Goal: Book appointment/travel/reservation

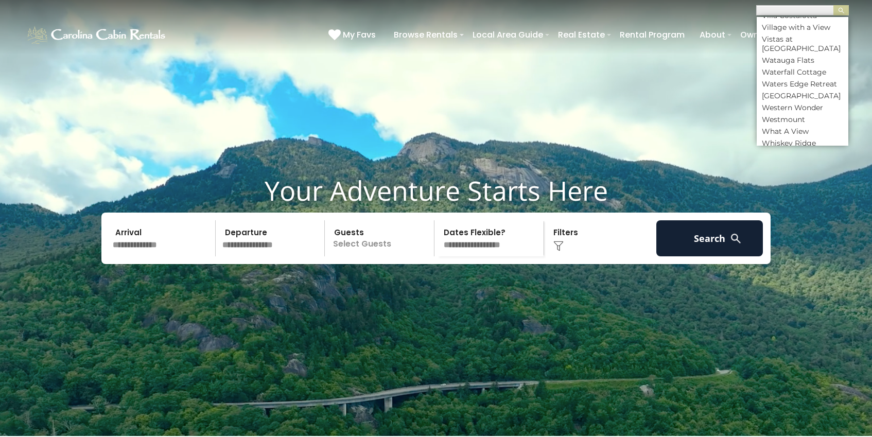
scroll to position [5312, 0]
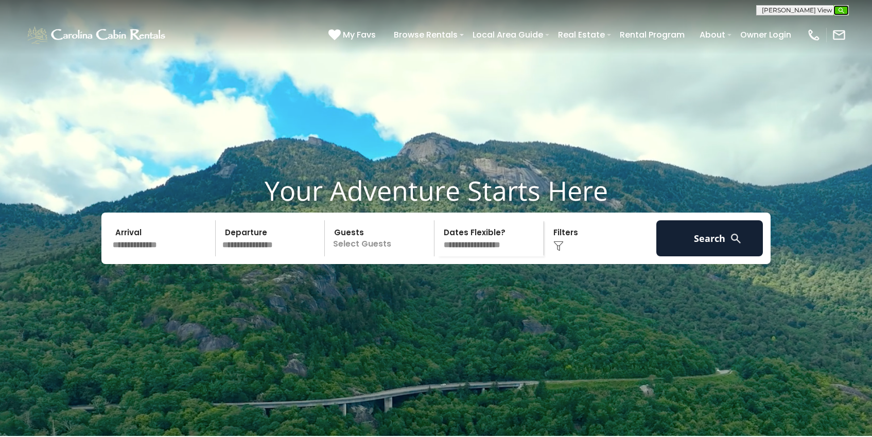
click at [845, 9] on img "submit" at bounding box center [841, 11] width 8 height 8
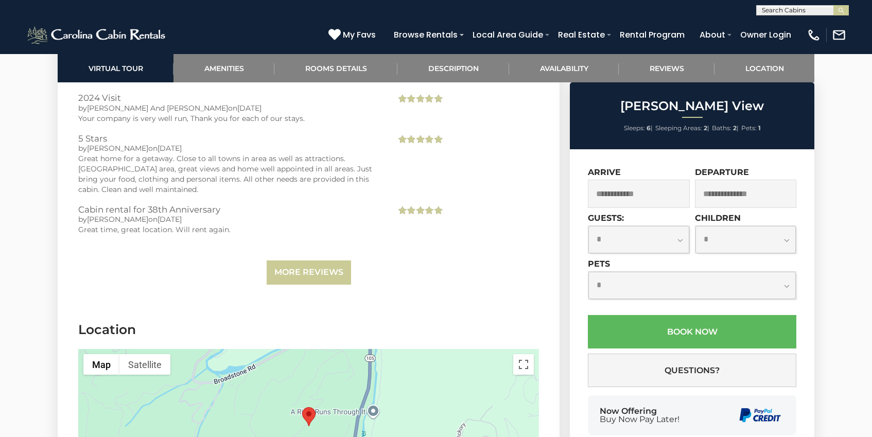
scroll to position [1, 0]
click at [829, 12] on input "text" at bounding box center [802, 12] width 90 height 10
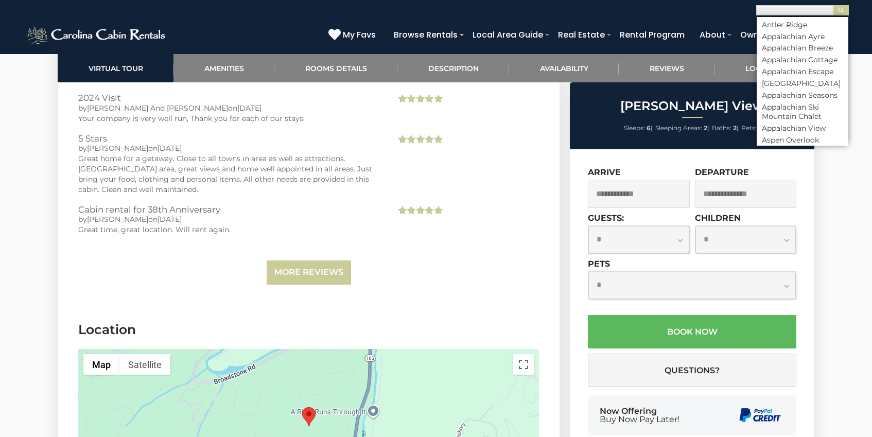
scroll to position [407, 0]
click at [811, 90] on li "Appalachian View" at bounding box center [803, 84] width 92 height 9
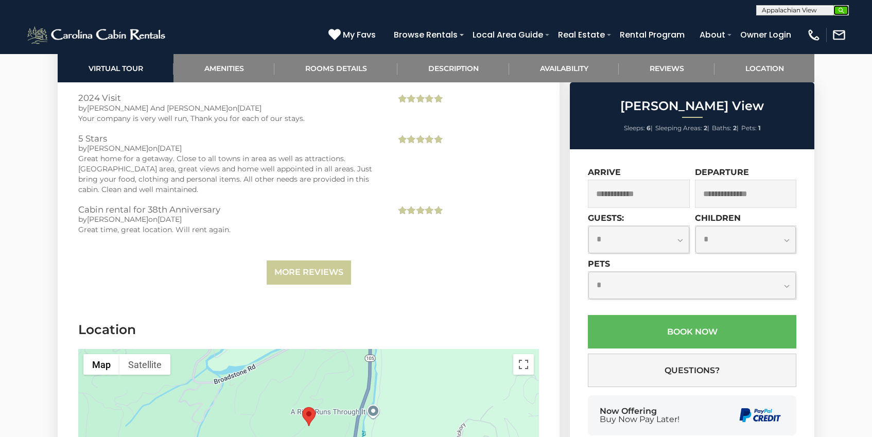
click at [839, 7] on img "submit" at bounding box center [841, 11] width 8 height 8
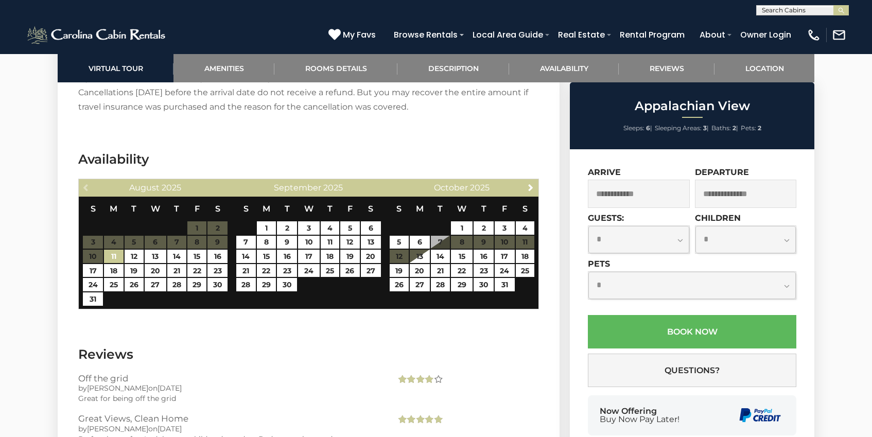
scroll to position [1911, 0]
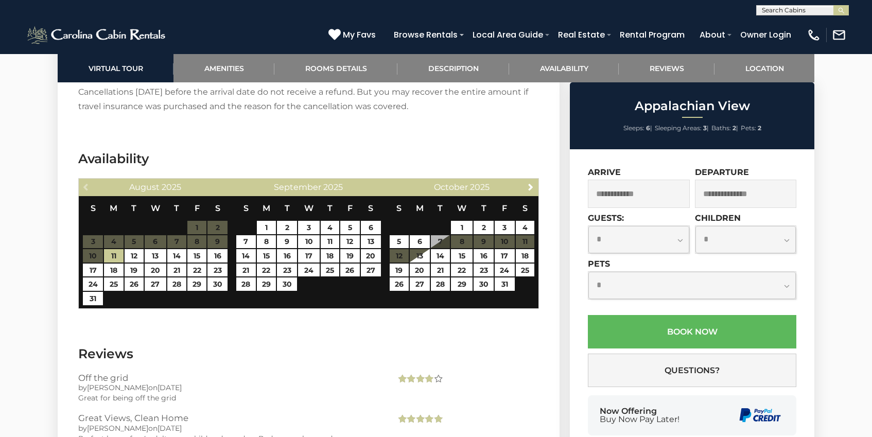
click at [665, 194] on input "text" at bounding box center [639, 194] width 102 height 28
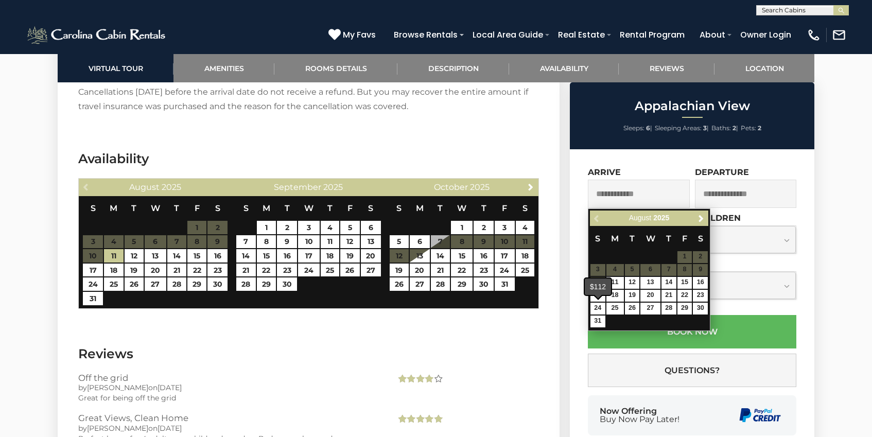
click at [599, 296] on span at bounding box center [598, 296] width 8 height 4
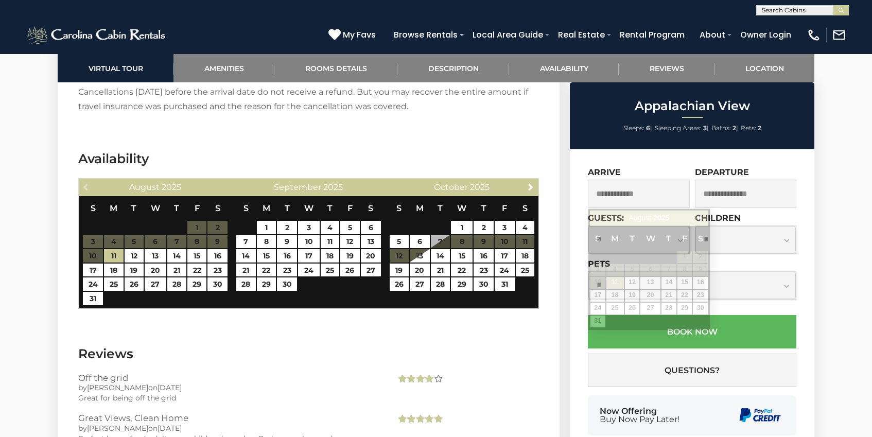
click at [631, 198] on input "text" at bounding box center [639, 194] width 102 height 28
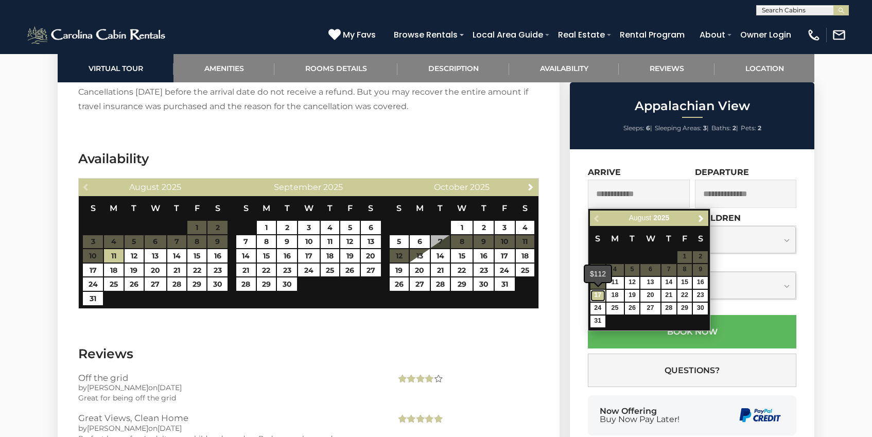
click at [601, 297] on link "17" at bounding box center [597, 296] width 15 height 12
type input "**********"
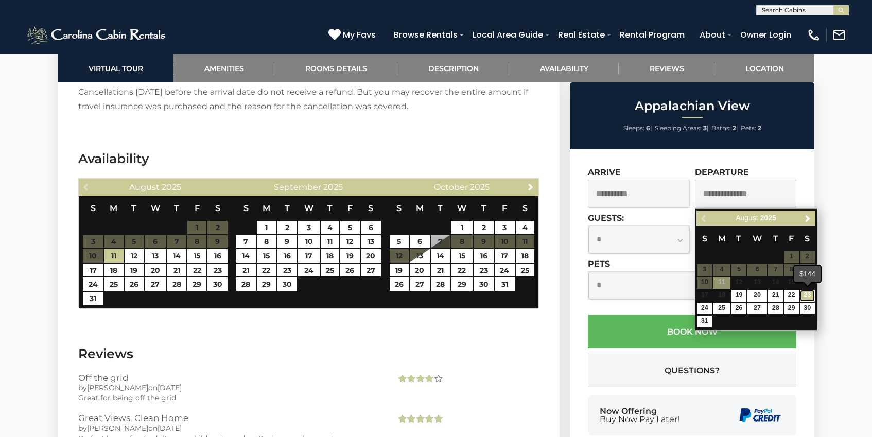
click at [811, 296] on link "23" at bounding box center [807, 296] width 15 height 12
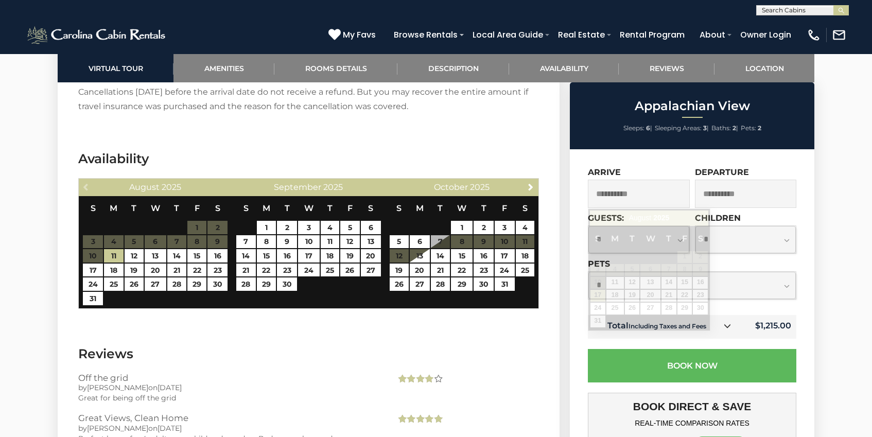
click at [653, 196] on input "**********" at bounding box center [639, 194] width 102 height 28
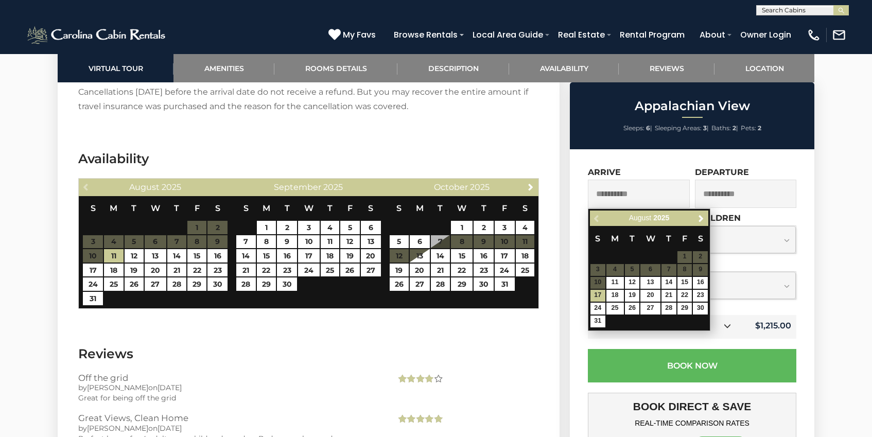
click at [764, 201] on input "**********" at bounding box center [746, 194] width 102 height 28
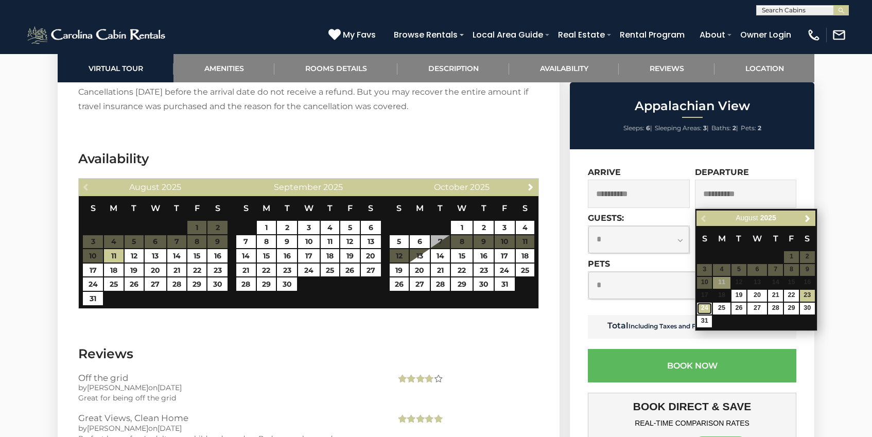
click at [704, 311] on link "24" at bounding box center [704, 309] width 15 height 12
type input "**********"
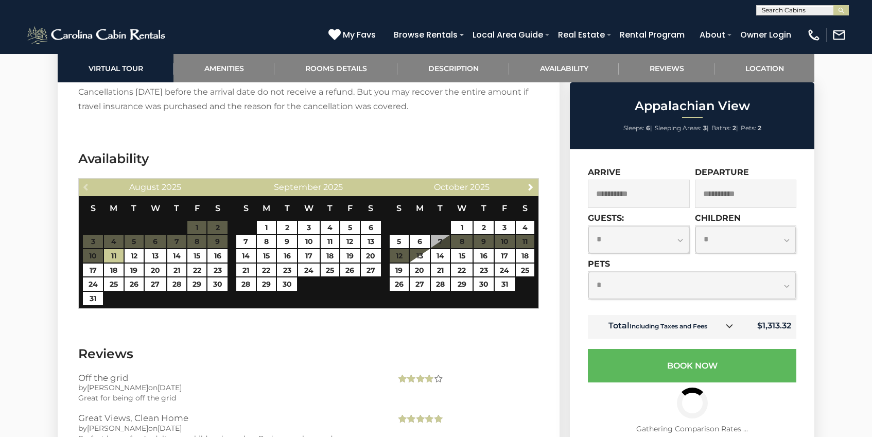
click at [764, 197] on input "**********" at bounding box center [746, 194] width 102 height 28
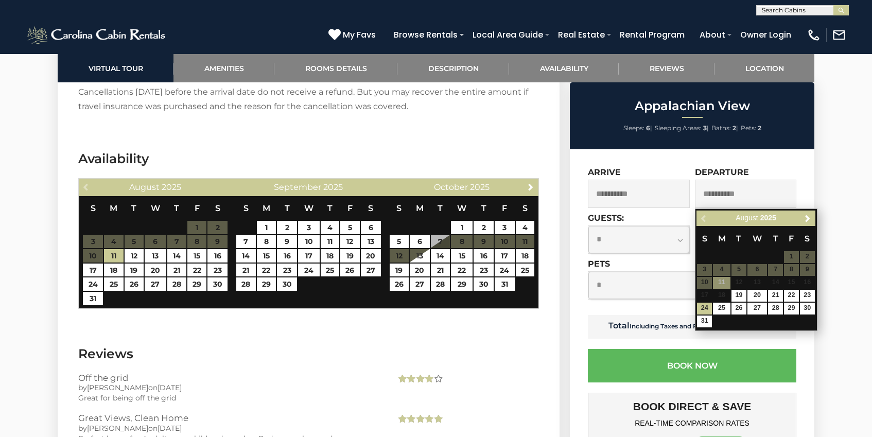
click at [821, 155] on div "Appalachian View Sleeps: 6 | Sleeping Areas: 3 | Baths: 2 | Pets: 2 $1,313 incl…" at bounding box center [693, 370] width 257 height 577
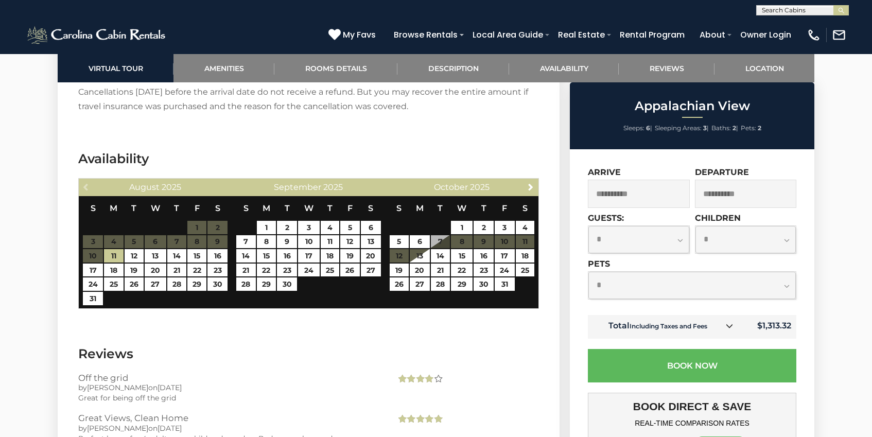
click at [684, 241] on select "**********" at bounding box center [638, 239] width 101 height 27
select select "*"
click at [641, 287] on select "**********" at bounding box center [691, 285] width 207 height 27
select select "*"
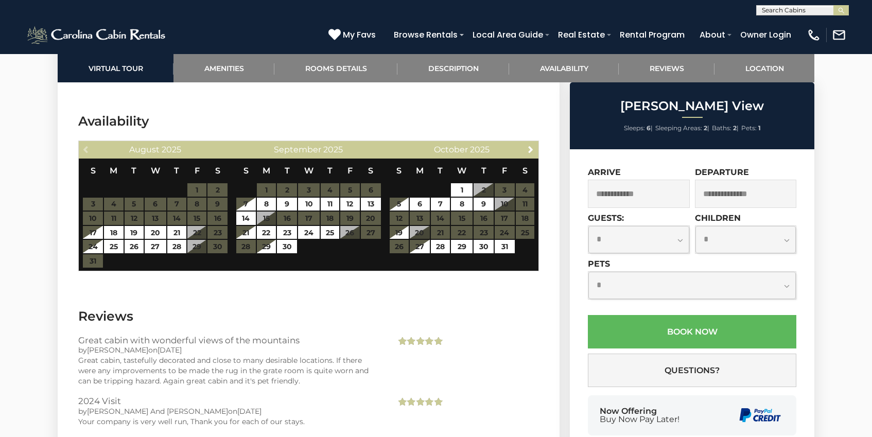
scroll to position [2025, 0]
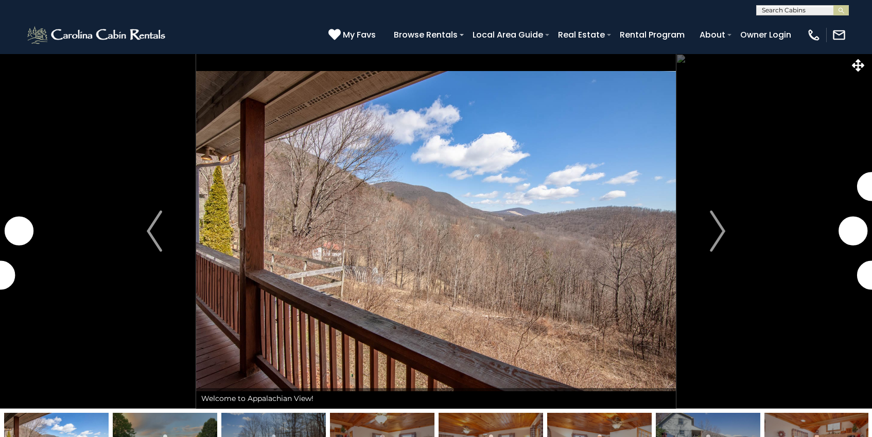
select select "*"
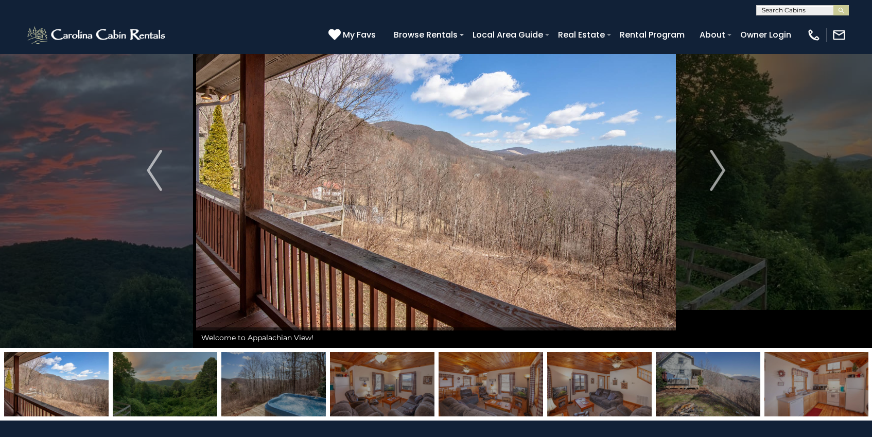
scroll to position [52, 0]
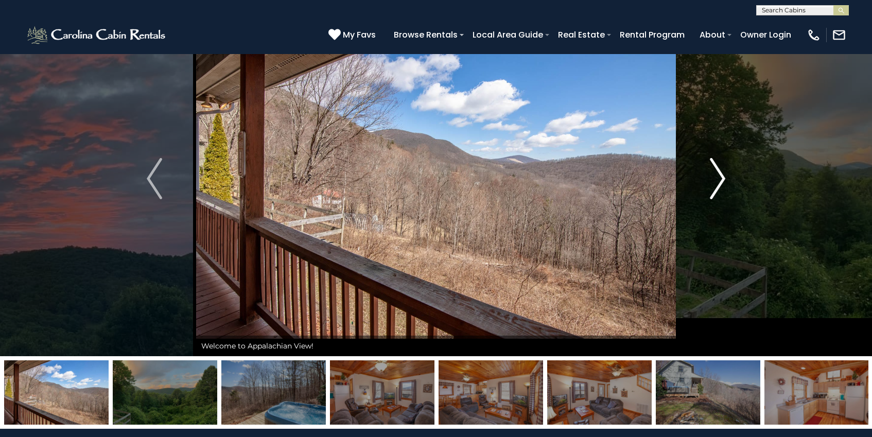
click at [723, 187] on img "Next" at bounding box center [717, 178] width 15 height 41
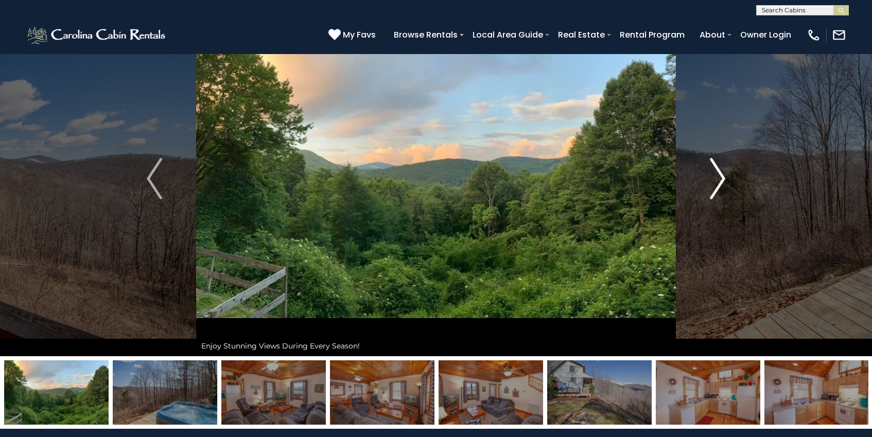
click at [723, 186] on img "Next" at bounding box center [717, 178] width 15 height 41
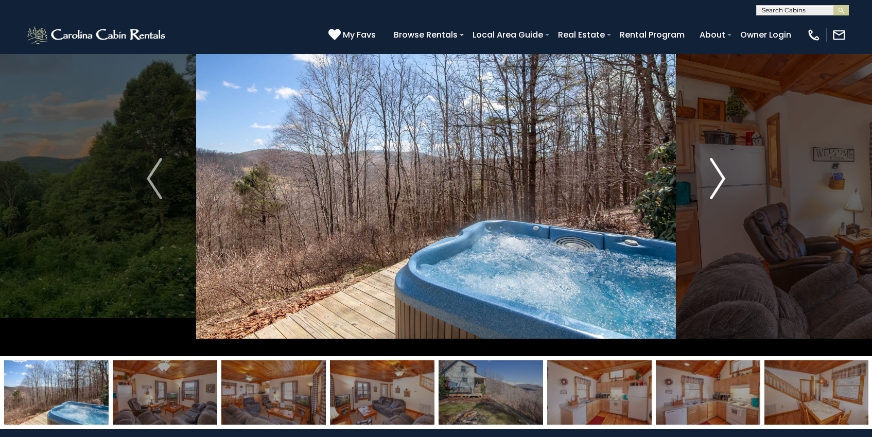
click at [723, 186] on img "Next" at bounding box center [717, 178] width 15 height 41
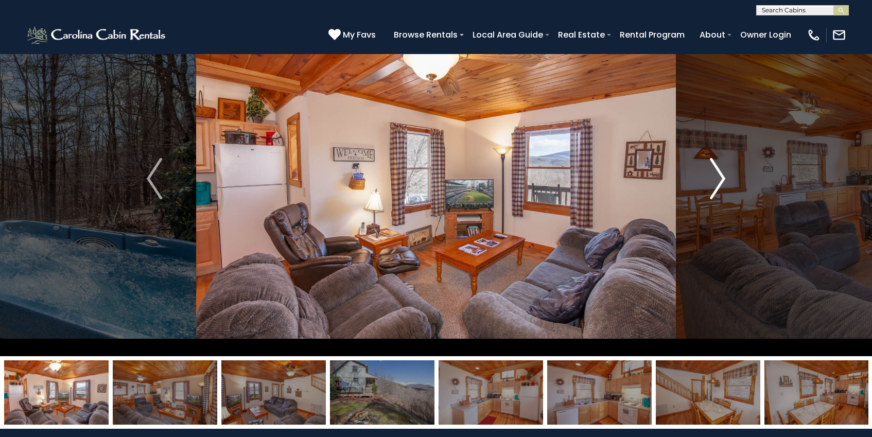
click at [723, 186] on img "Next" at bounding box center [717, 178] width 15 height 41
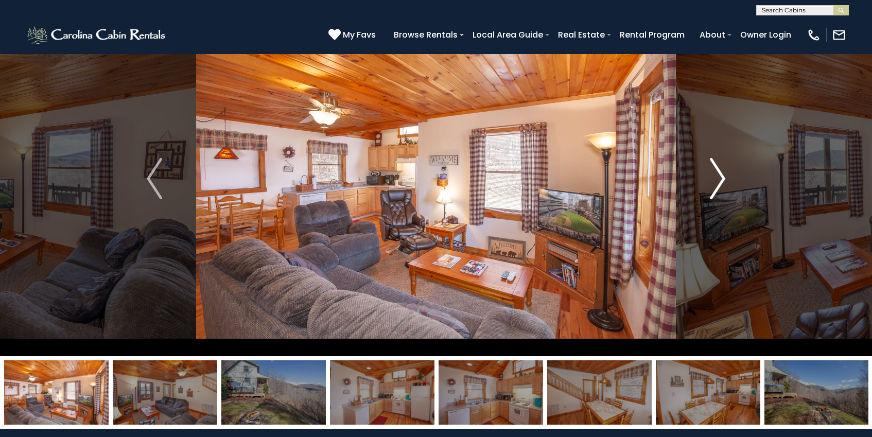
click at [723, 186] on img "Next" at bounding box center [717, 178] width 15 height 41
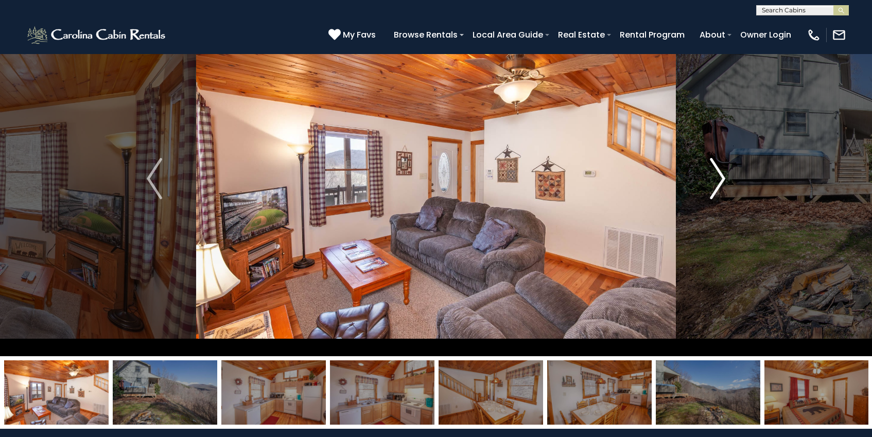
click at [723, 186] on img "Next" at bounding box center [717, 178] width 15 height 41
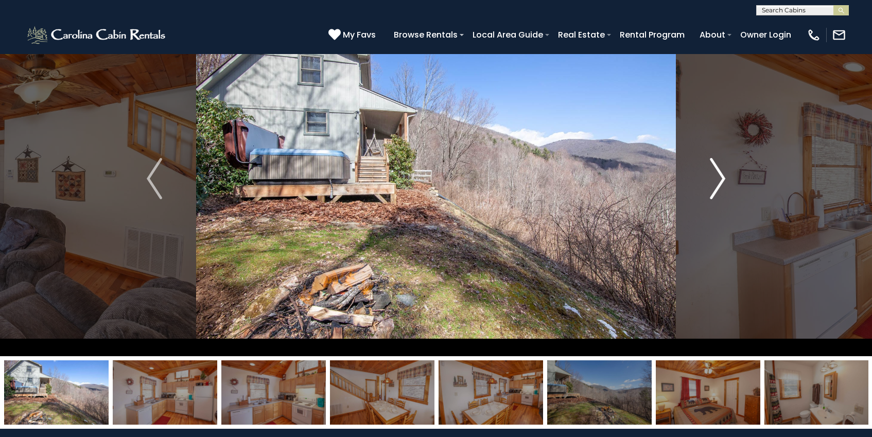
click at [722, 185] on img "Next" at bounding box center [717, 178] width 15 height 41
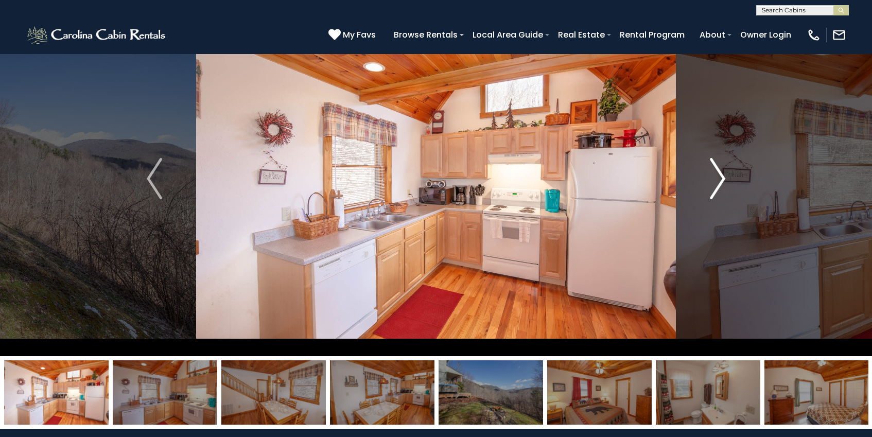
click at [722, 185] on img "Next" at bounding box center [717, 178] width 15 height 41
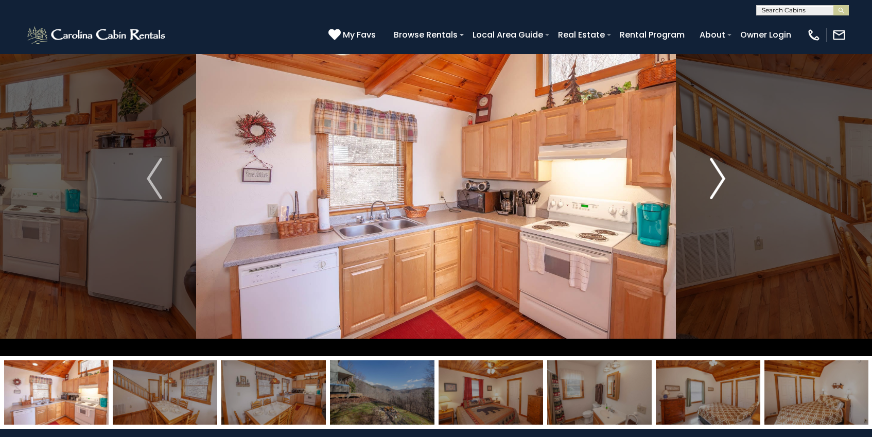
click at [722, 185] on img "Next" at bounding box center [717, 178] width 15 height 41
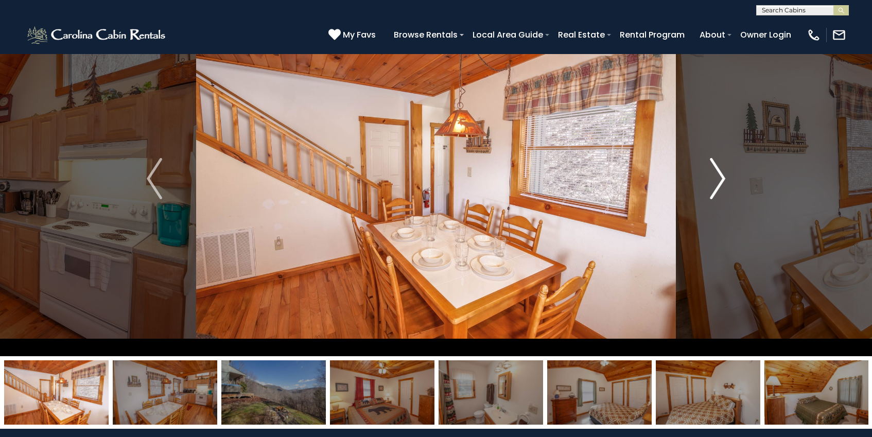
click at [722, 185] on img "Next" at bounding box center [717, 178] width 15 height 41
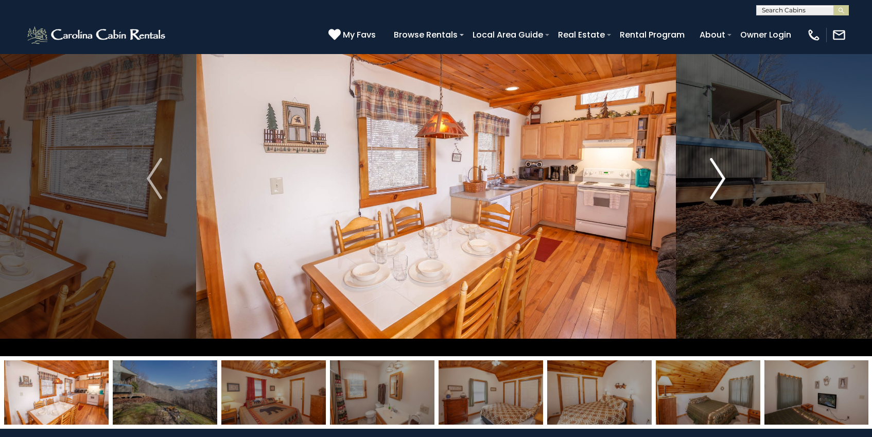
click at [722, 185] on img "Next" at bounding box center [717, 178] width 15 height 41
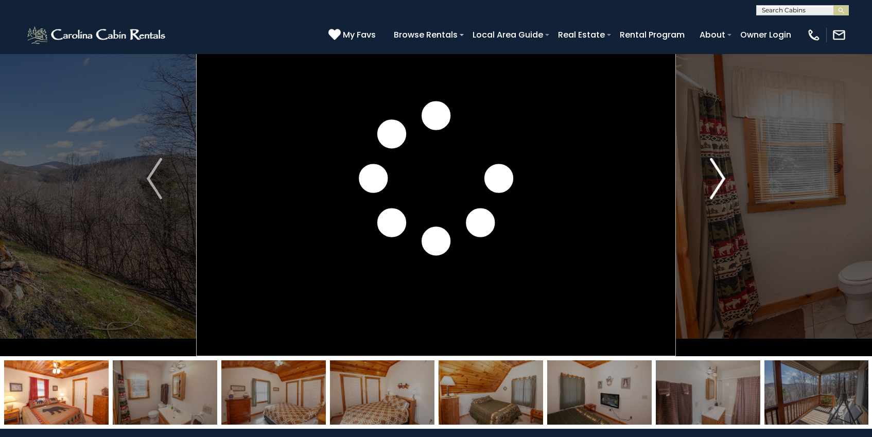
click at [722, 185] on img "Next" at bounding box center [717, 178] width 15 height 41
